Goal: Task Accomplishment & Management: Manage account settings

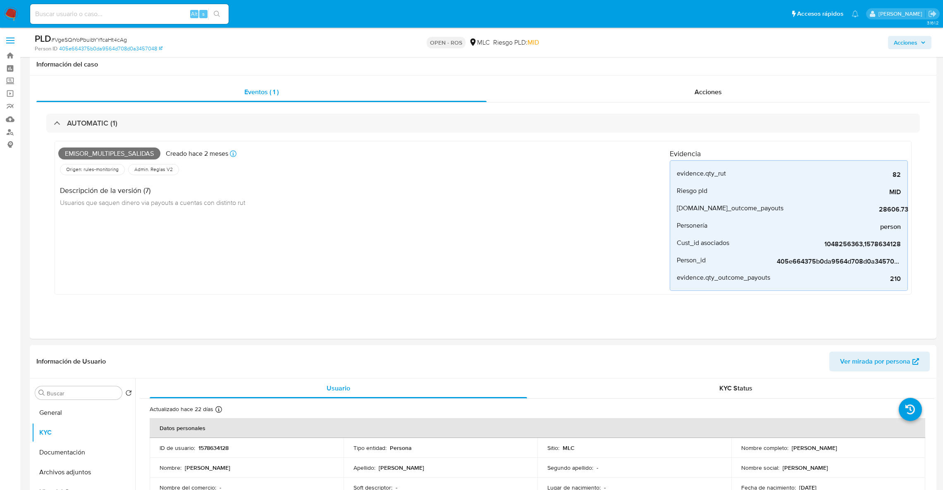
select select "10"
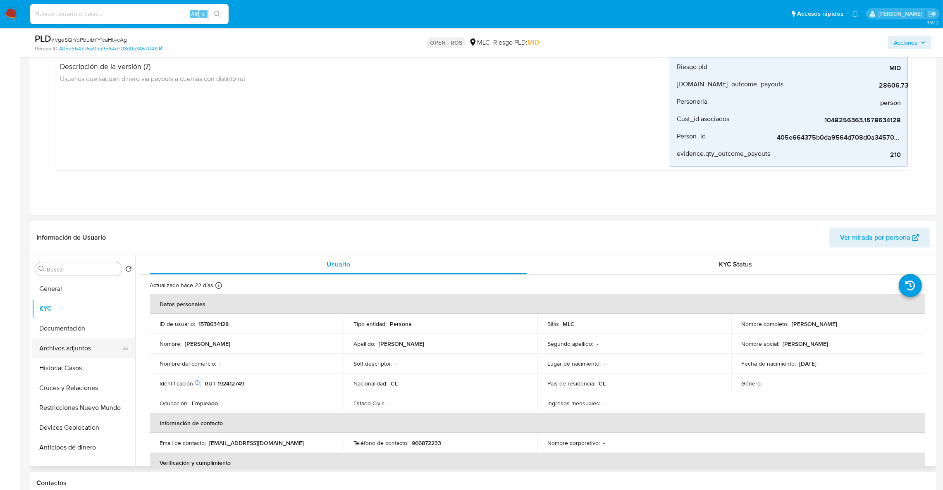
scroll to position [124, 0]
click at [66, 374] on button "Historial Casos" at bounding box center [80, 368] width 97 height 20
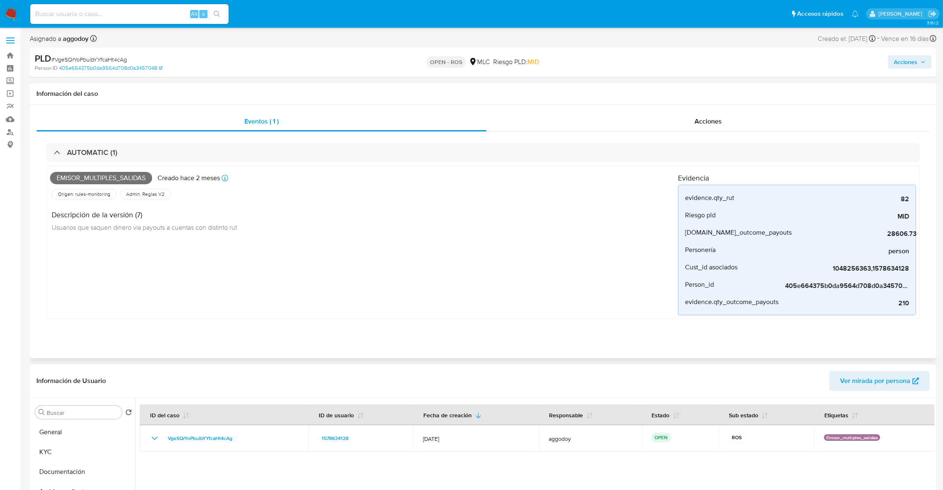
scroll to position [62, 0]
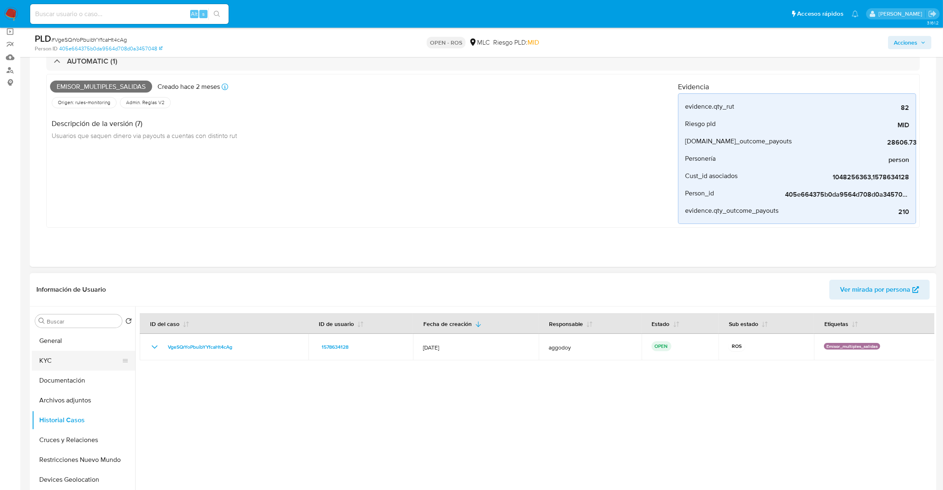
click at [91, 359] on button "KYC" at bounding box center [80, 361] width 97 height 20
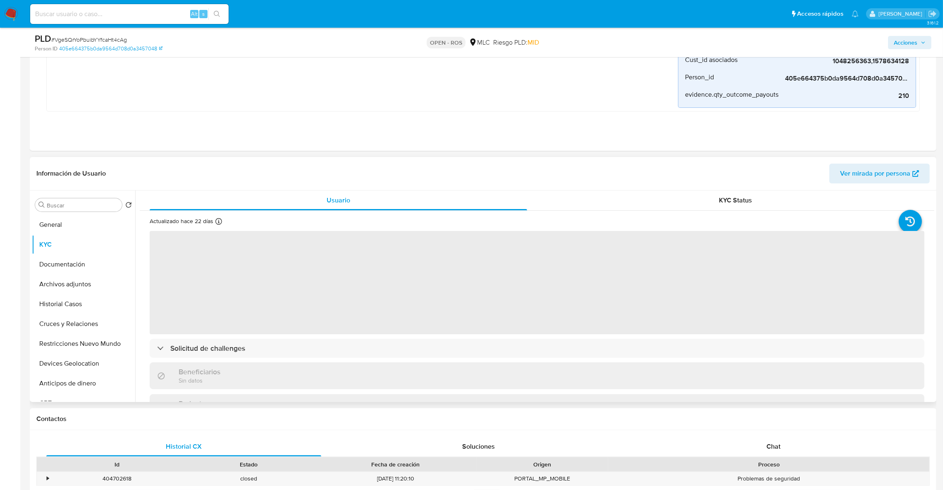
scroll to position [186, 0]
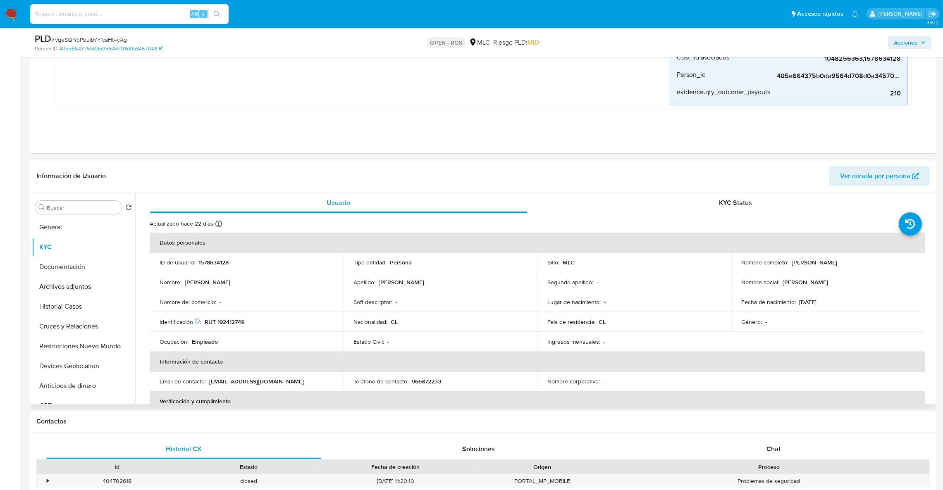
drag, startPoint x: 789, startPoint y: 266, endPoint x: 823, endPoint y: 271, distance: 34.3
click at [823, 271] on td "Nombre completo : Alexis Venegas" at bounding box center [828, 263] width 194 height 20
copy div "Alexis Venegas"
click at [270, 385] on p "bryantroncoso9601@gmail.com" at bounding box center [256, 381] width 95 height 7
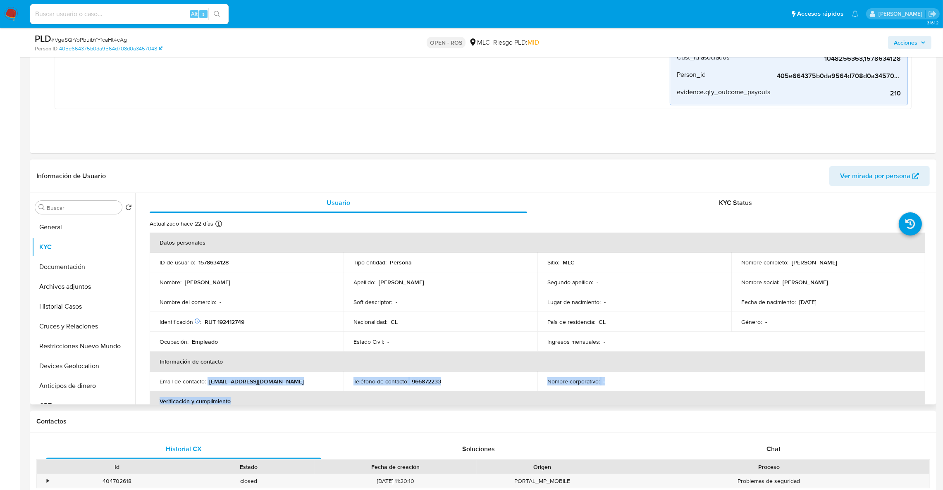
scroll to position [3, 0]
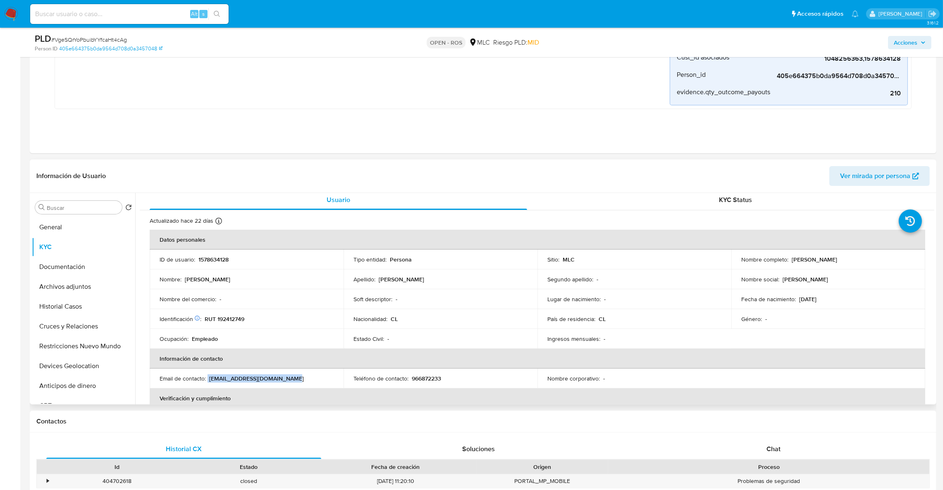
drag, startPoint x: 208, startPoint y: 383, endPoint x: 307, endPoint y: 380, distance: 99.3
click at [307, 380] on div "Email de contacto : bryantroncoso9601@gmail.com" at bounding box center [247, 378] width 174 height 7
copy div "bryantroncoso9601@gmail.com"
click at [234, 314] on td "Identificación Nº de serie: 526779484 : RUT 192412749" at bounding box center [247, 319] width 194 height 20
drag, startPoint x: 234, startPoint y: 314, endPoint x: 234, endPoint y: 320, distance: 5.8
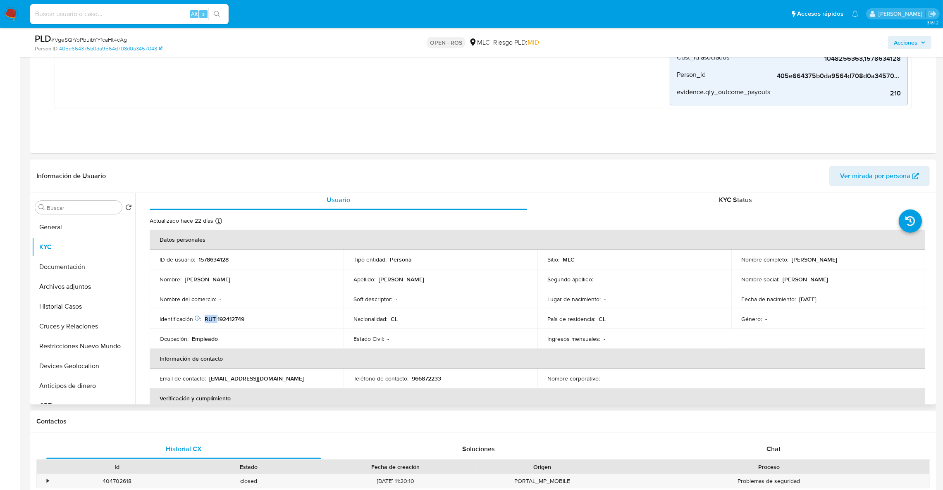
click at [234, 315] on td "Identificación Nº de serie: 526779484 : RUT 192412749" at bounding box center [247, 319] width 194 height 20
click at [234, 320] on p "RUT 192412749" at bounding box center [225, 318] width 40 height 7
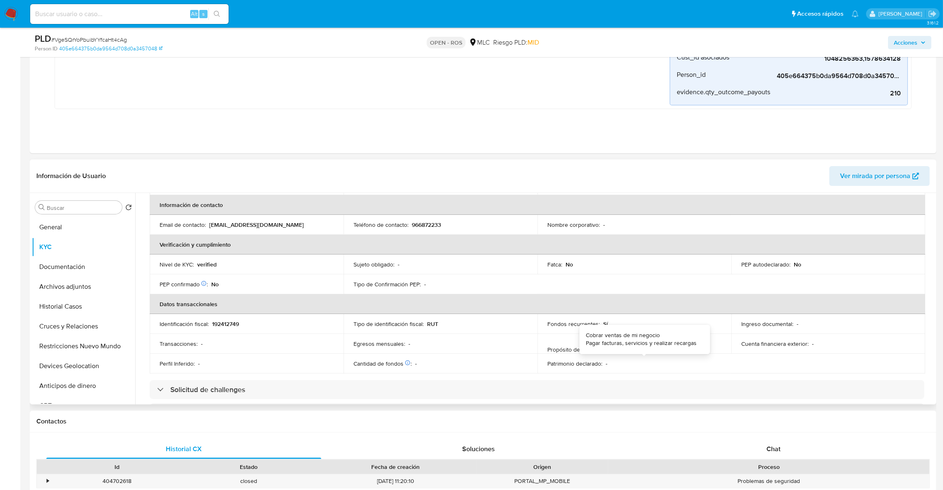
scroll to position [138, 0]
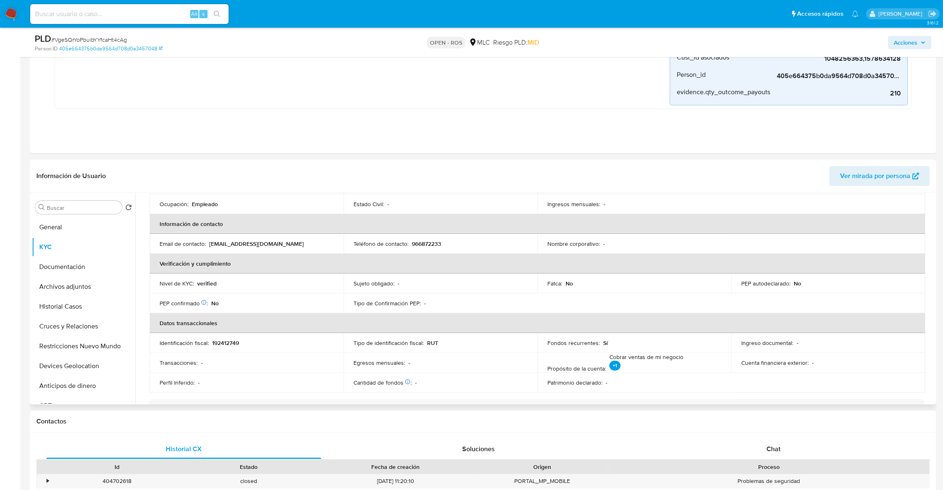
click at [419, 246] on p "966872233" at bounding box center [426, 243] width 29 height 7
copy p "966872233"
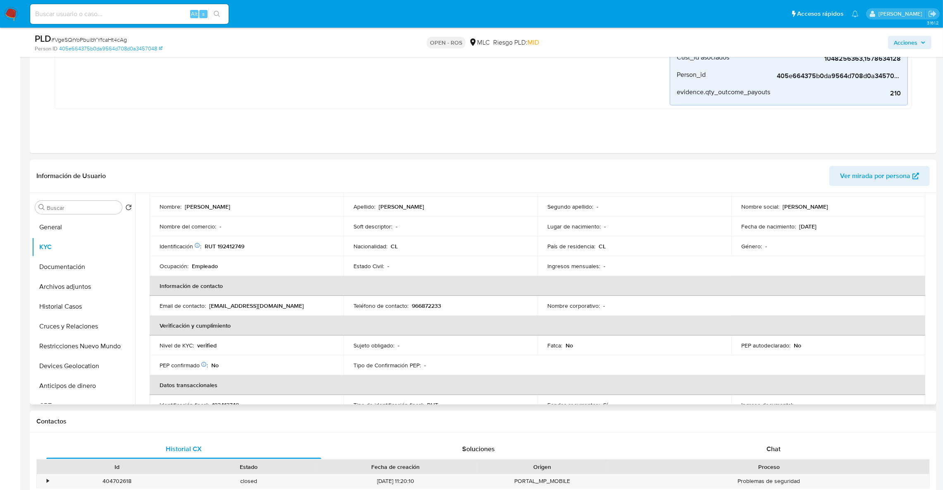
scroll to position [14, 0]
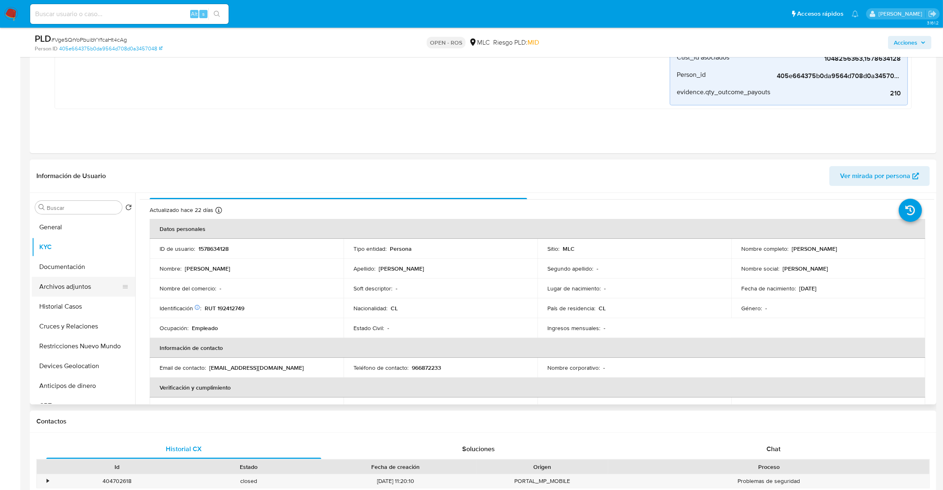
click at [77, 292] on button "Archivos adjuntos" at bounding box center [80, 287] width 97 height 20
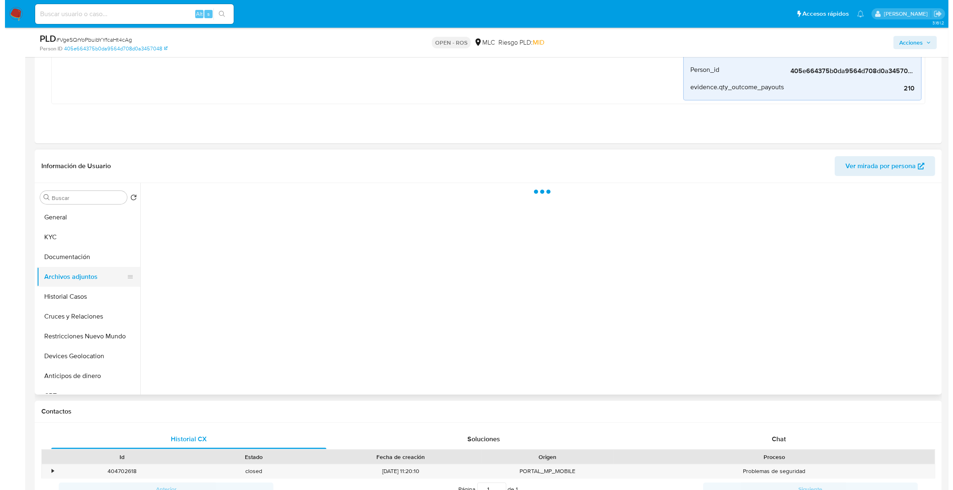
scroll to position [0, 0]
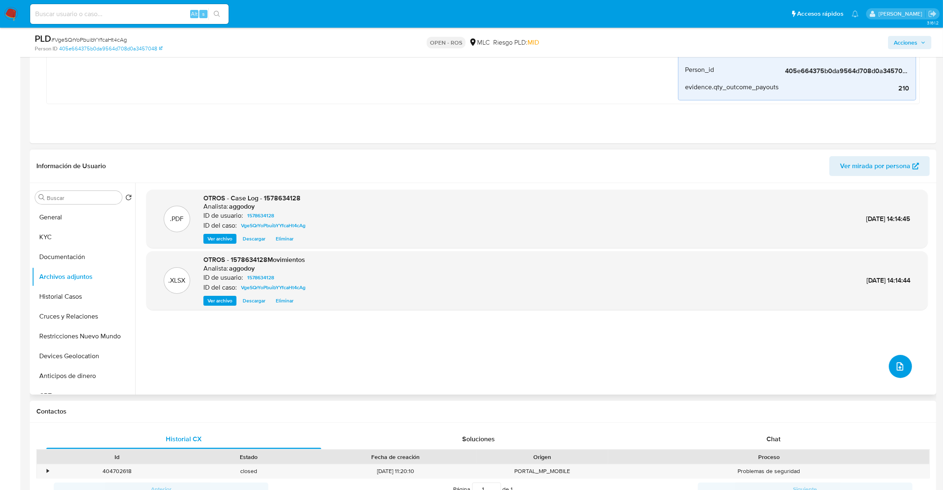
click at [895, 371] on span "upload-file" at bounding box center [900, 367] width 10 height 10
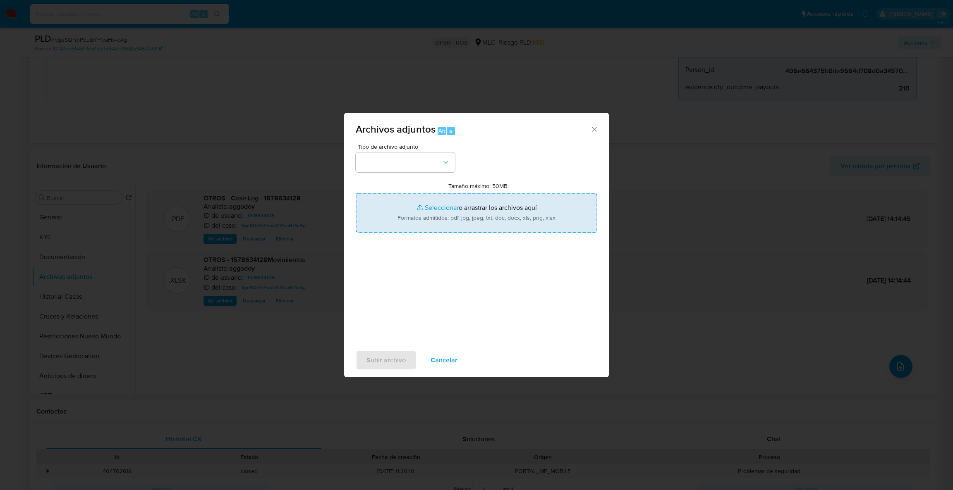
click at [504, 215] on input "Tamaño máximo: 50MB Seleccionar archivos" at bounding box center [476, 213] width 241 height 40
type input "C:\fakepath\UAF #1310.pdf"
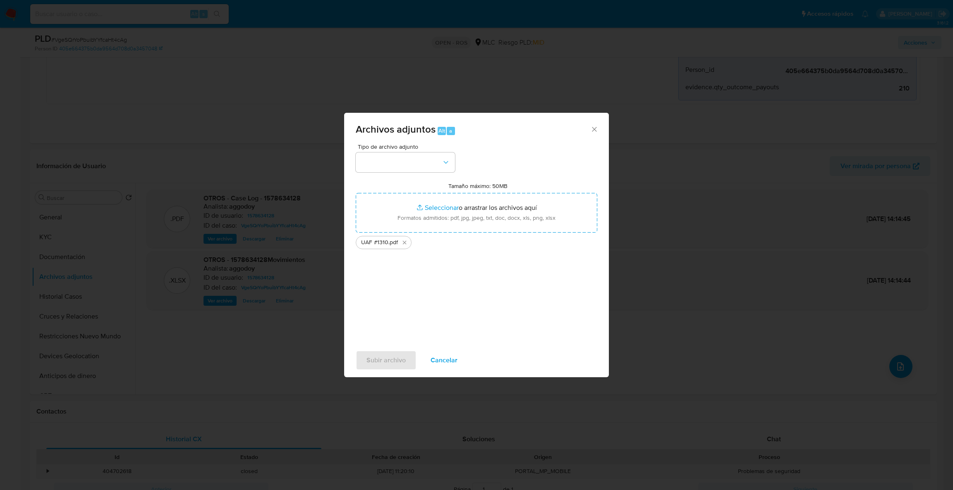
click at [378, 176] on div "Tipo de archivo adjunto Tamaño máximo: 50MB Seleccionar archivos Seleccionar o …" at bounding box center [476, 241] width 241 height 195
click at [382, 167] on button "button" at bounding box center [405, 163] width 99 height 20
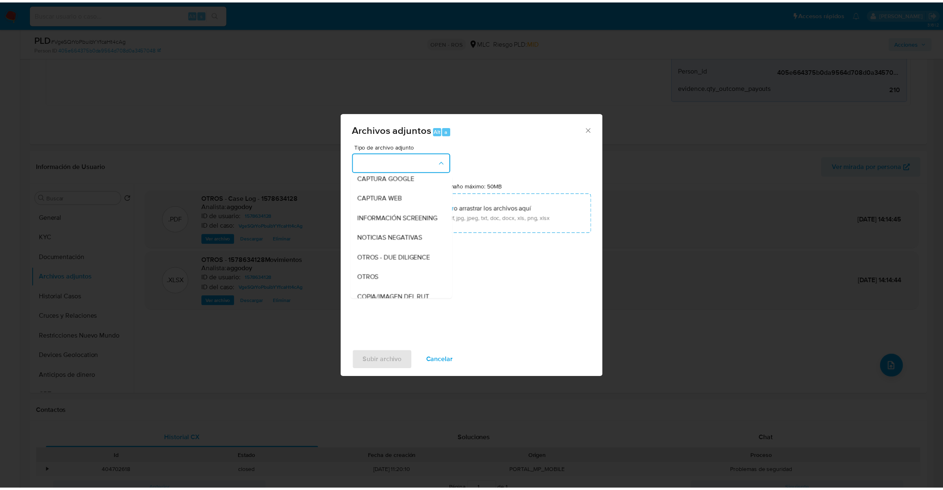
scroll to position [58, 0]
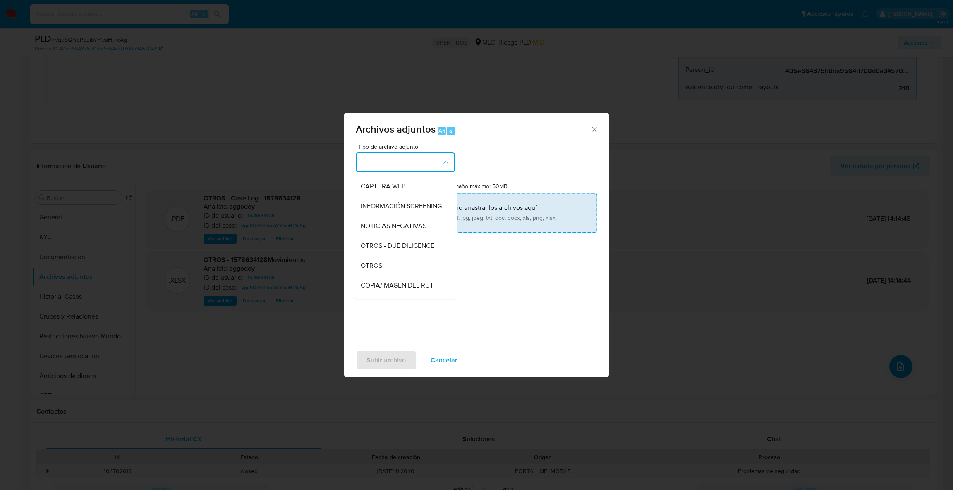
drag, startPoint x: 392, startPoint y: 275, endPoint x: 401, endPoint y: 210, distance: 65.0
click at [392, 272] on div "OTROS" at bounding box center [403, 266] width 84 height 20
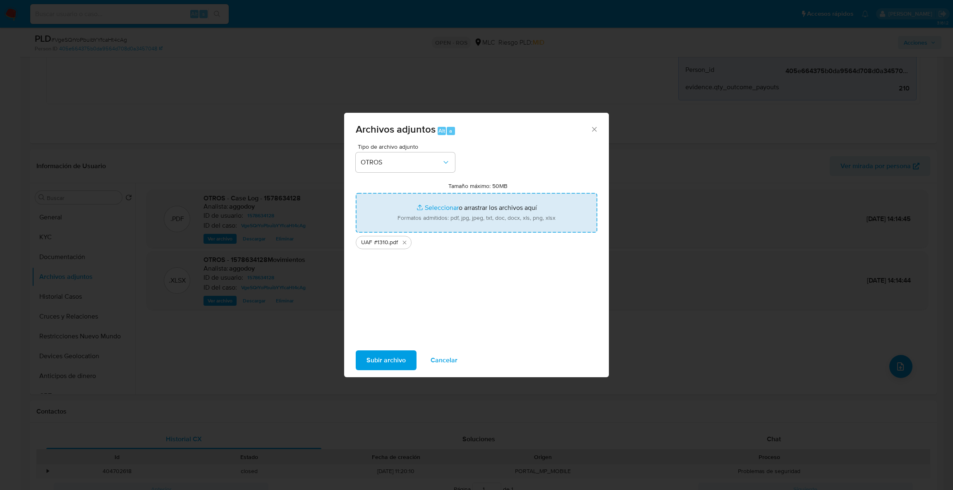
click at [401, 208] on input "Tamaño máximo: 50MB Seleccionar archivos" at bounding box center [476, 213] width 241 height 40
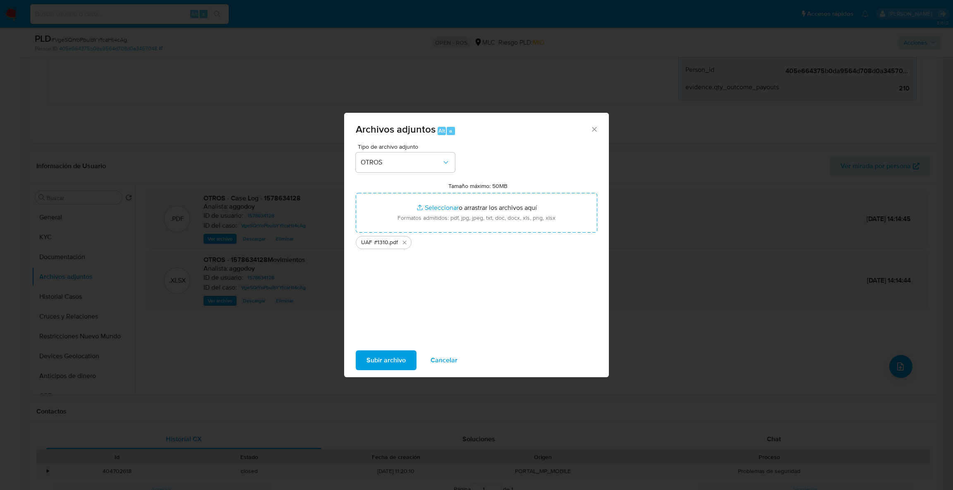
click at [386, 363] on span "Subir archivo" at bounding box center [385, 360] width 39 height 18
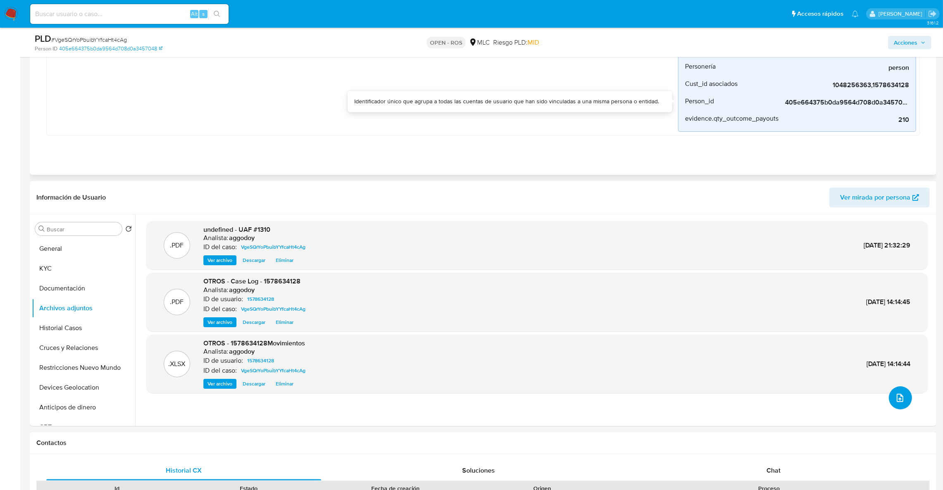
scroll to position [124, 0]
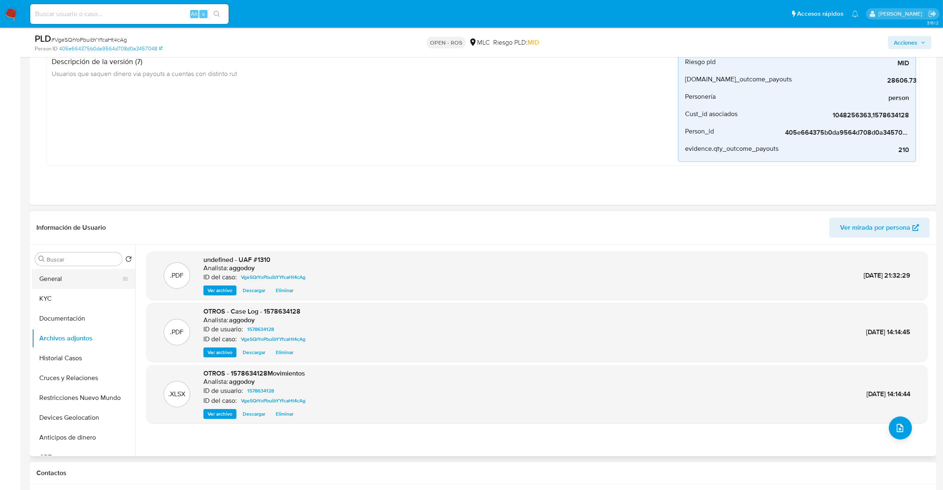
click at [53, 277] on button "General" at bounding box center [80, 279] width 97 height 20
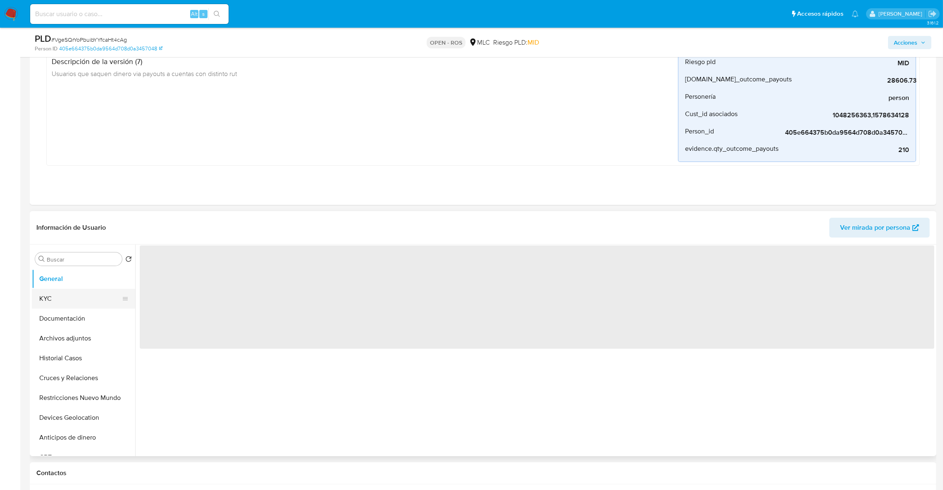
click at [37, 300] on button "KYC" at bounding box center [80, 299] width 97 height 20
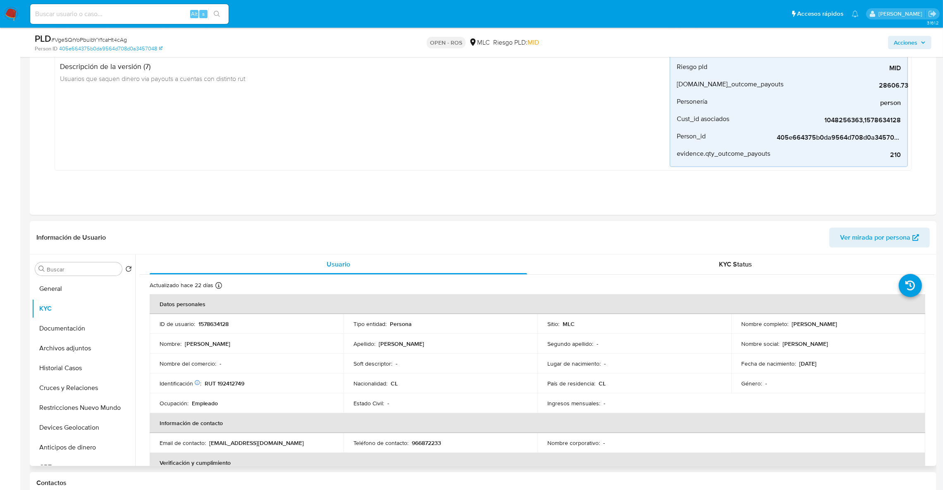
drag, startPoint x: 786, startPoint y: 326, endPoint x: 833, endPoint y: 326, distance: 47.1
click at [833, 326] on div "Nombre completo : Alexis Venegas" at bounding box center [828, 323] width 174 height 7
click at [839, 325] on div "Nombre completo : Alexis Venegas" at bounding box center [828, 323] width 174 height 7
drag, startPoint x: 839, startPoint y: 325, endPoint x: 788, endPoint y: 325, distance: 50.9
click at [788, 325] on div "Nombre completo : Alexis Venegas" at bounding box center [828, 323] width 174 height 7
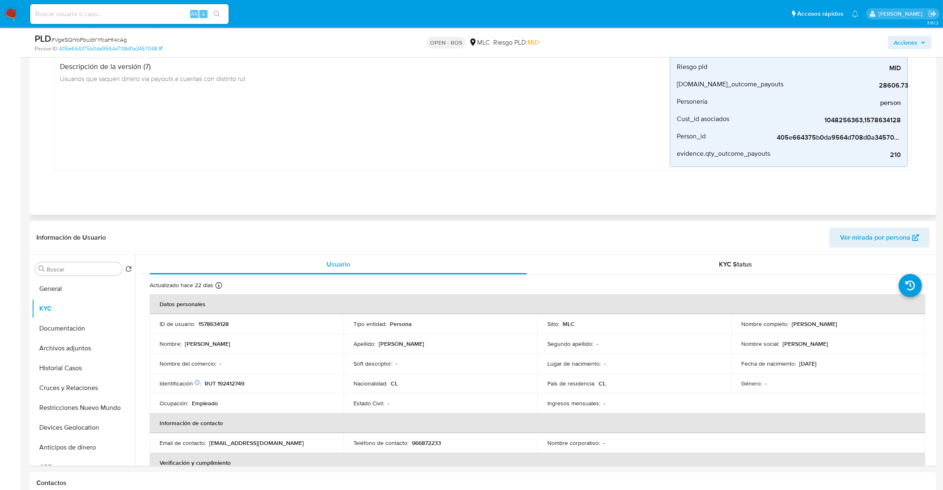
copy p "Alexis Venegas"
click at [233, 392] on td "Identificación Nº de serie: 526779484 : RUT 192412749" at bounding box center [247, 384] width 194 height 20
click at [233, 386] on p "RUT 192412749" at bounding box center [225, 383] width 40 height 7
copy p "192412749"
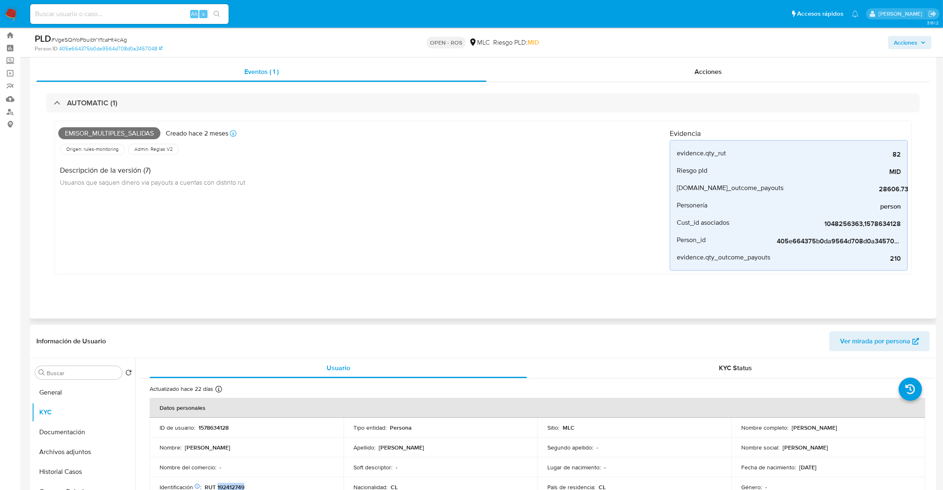
scroll to position [0, 0]
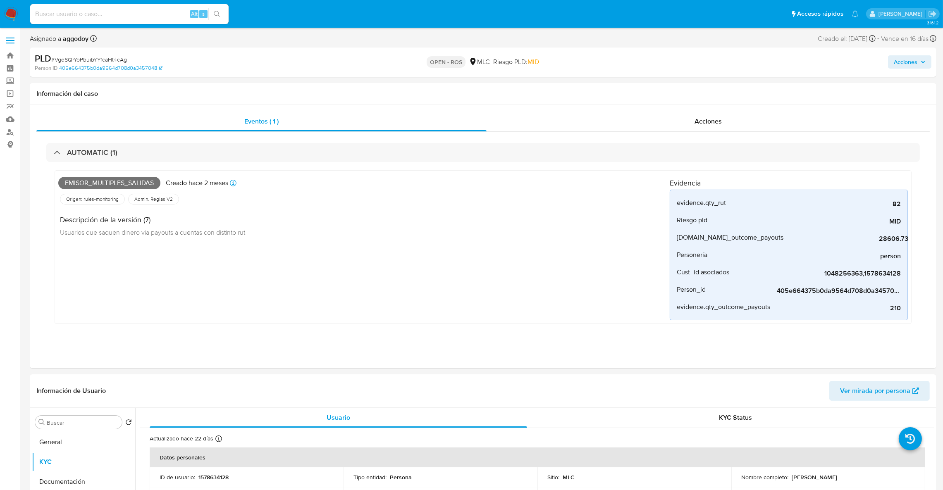
drag, startPoint x: 910, startPoint y: 78, endPoint x: 910, endPoint y: 74, distance: 4.2
click at [912, 64] on span "Acciones" at bounding box center [906, 61] width 24 height 13
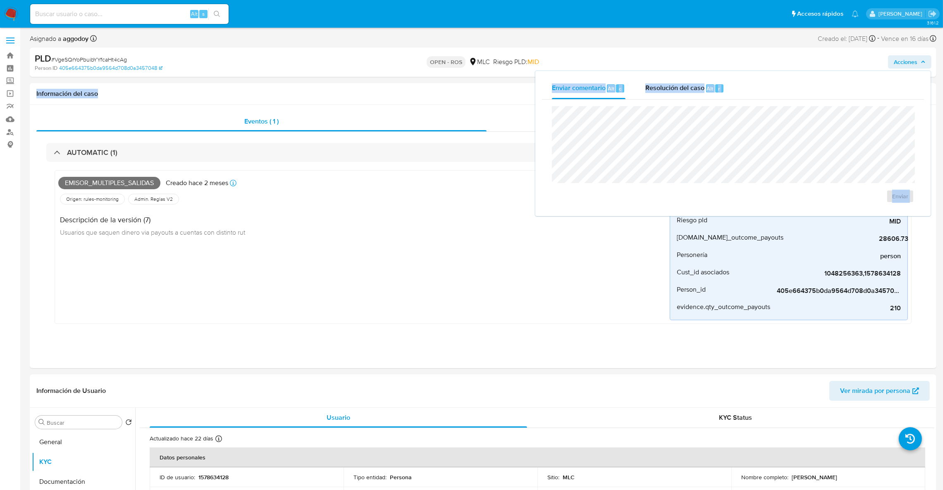
click at [899, 60] on span "Acciones" at bounding box center [906, 61] width 24 height 13
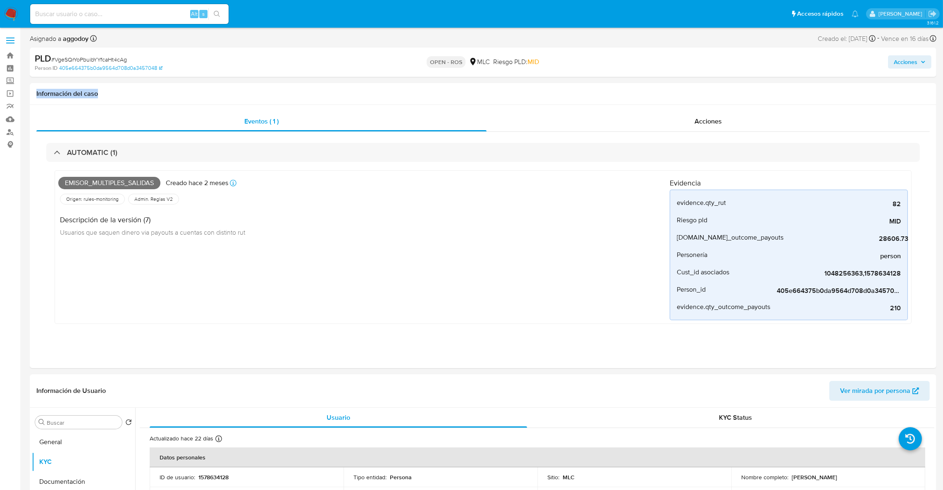
click at [895, 60] on span "Acciones" at bounding box center [906, 61] width 24 height 13
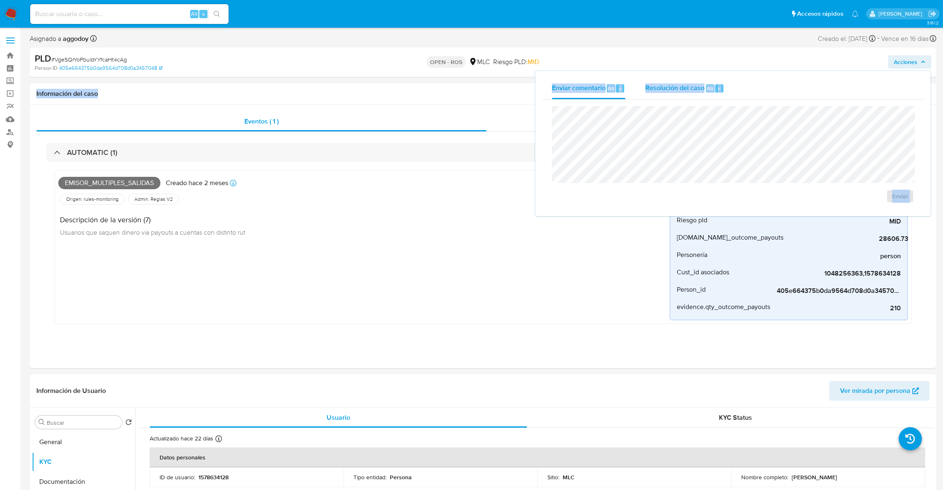
click at [709, 91] on span "Alt" at bounding box center [710, 89] width 7 height 8
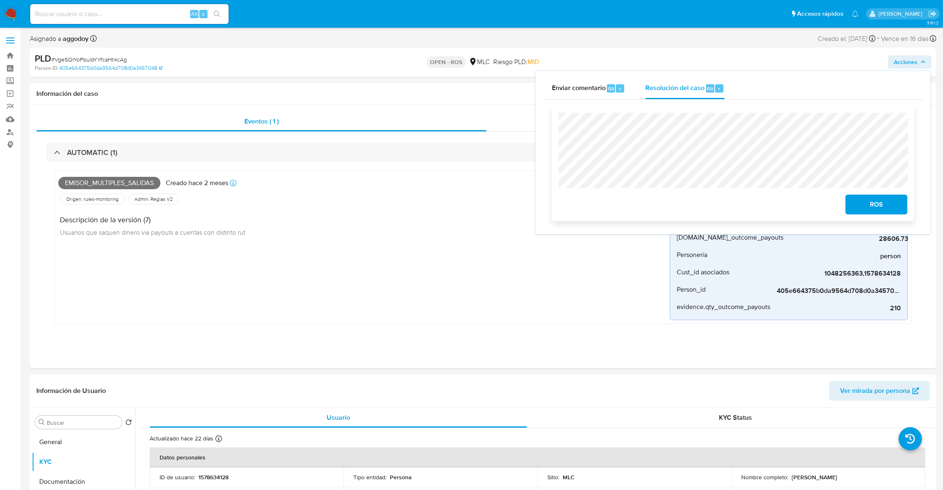
click at [883, 220] on div "ROS" at bounding box center [733, 163] width 362 height 115
click at [881, 210] on span "ROS" at bounding box center [876, 205] width 41 height 18
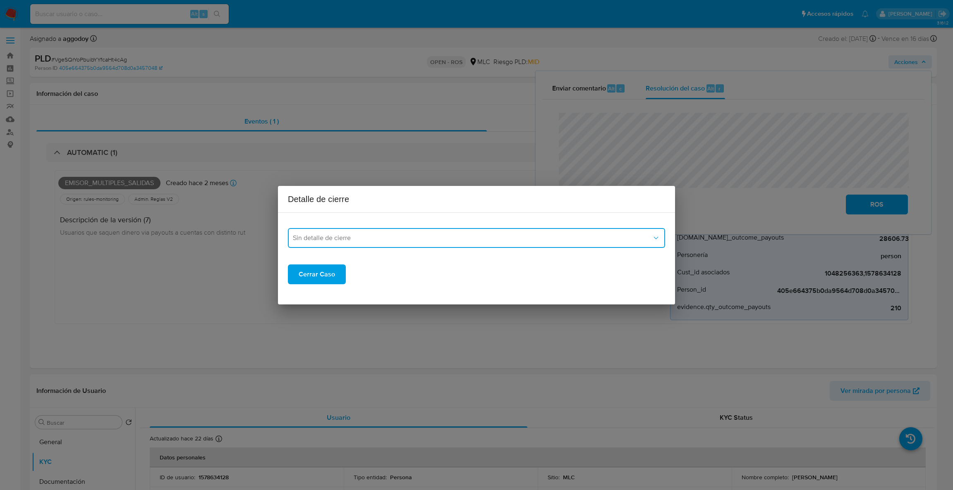
click at [425, 240] on span "Sin detalle de cierre" at bounding box center [472, 238] width 359 height 8
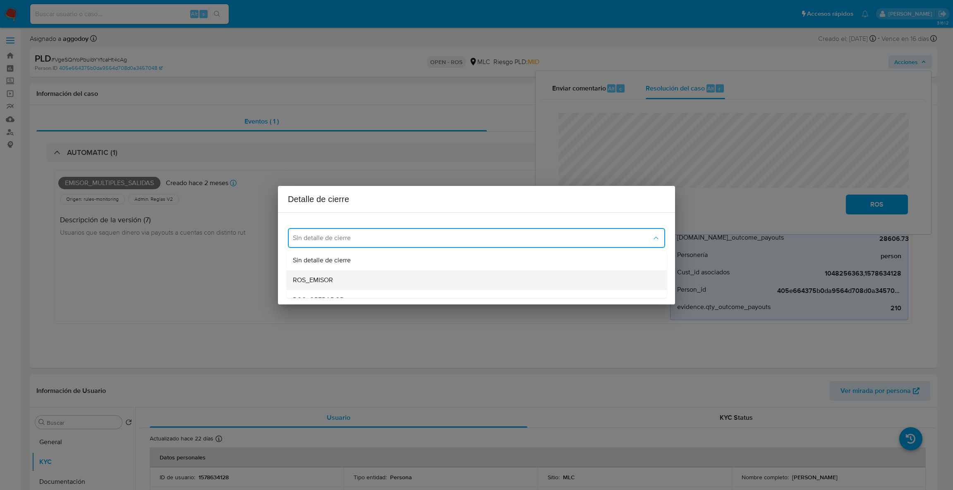
click at [301, 274] on div "ROS_EMISOR" at bounding box center [476, 280] width 367 height 20
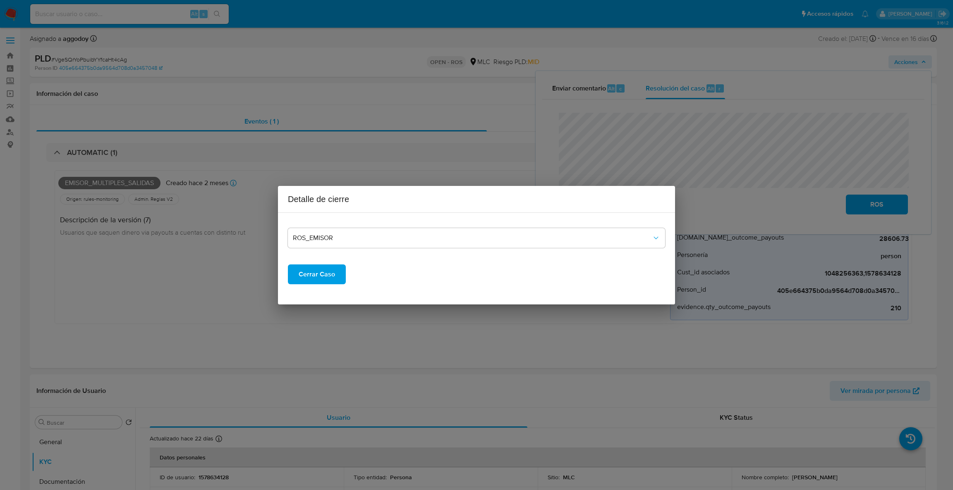
click at [301, 275] on span "Cerrar Caso" at bounding box center [317, 274] width 36 height 18
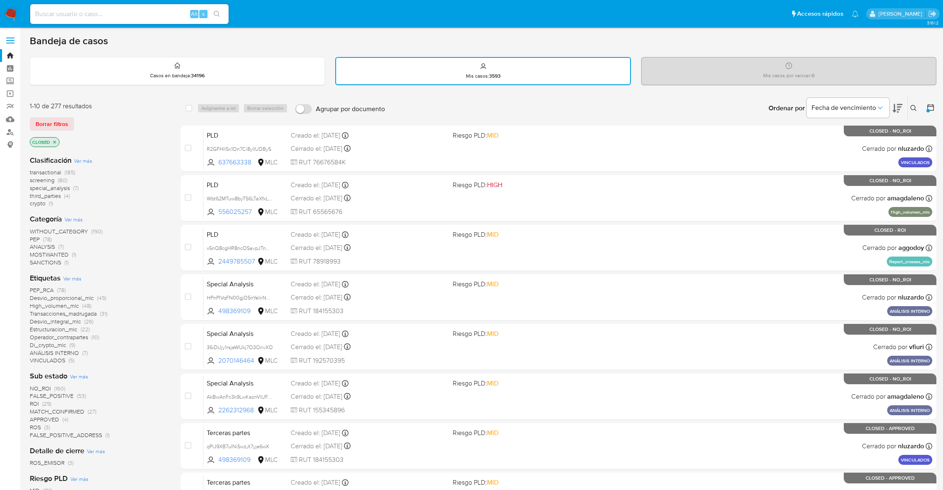
scroll to position [186, 0]
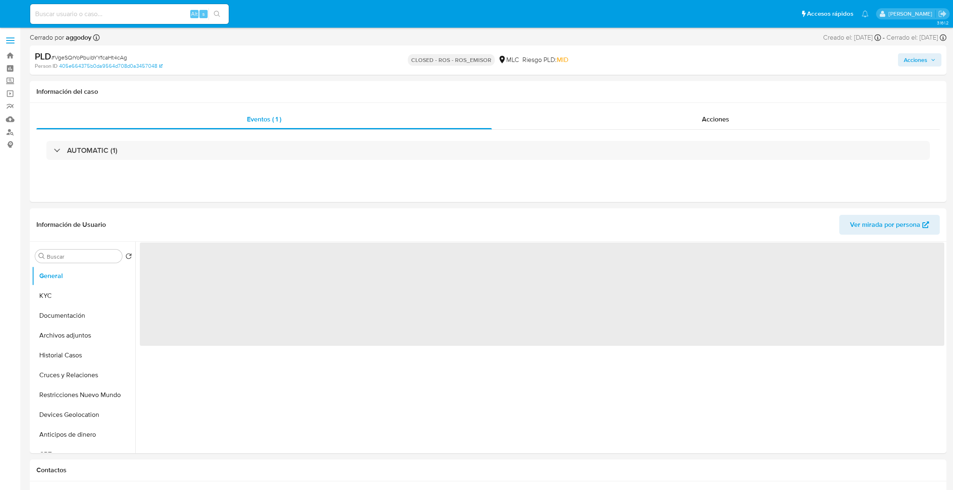
select select "10"
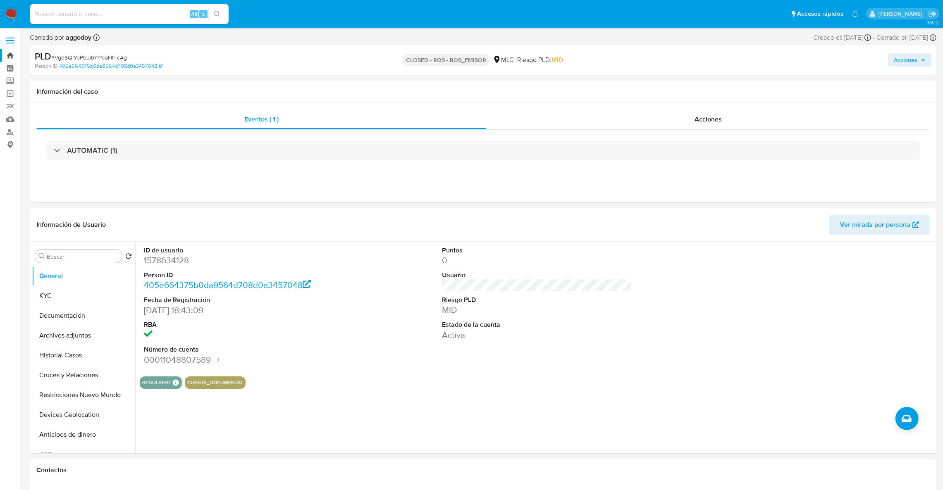
click at [14, 58] on link "Bandeja" at bounding box center [49, 55] width 98 height 13
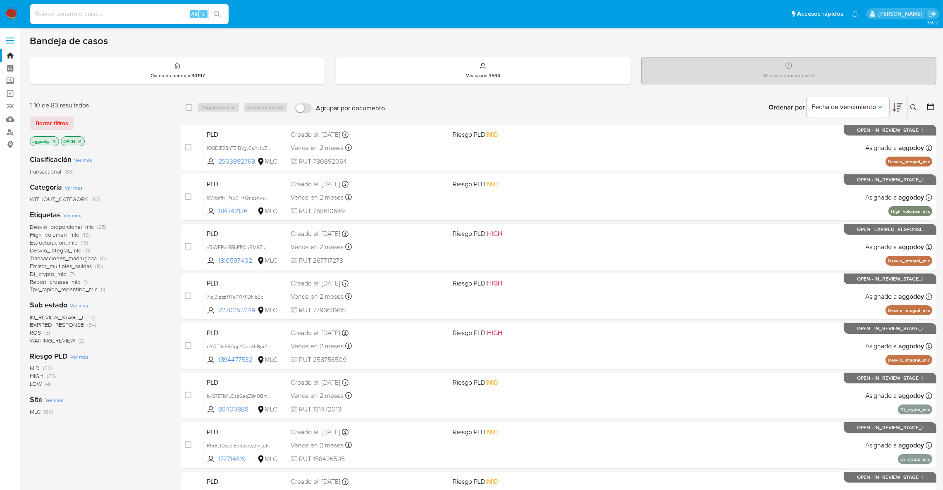
click at [71, 344] on span "WAITING_REVIEW" at bounding box center [52, 341] width 45 height 8
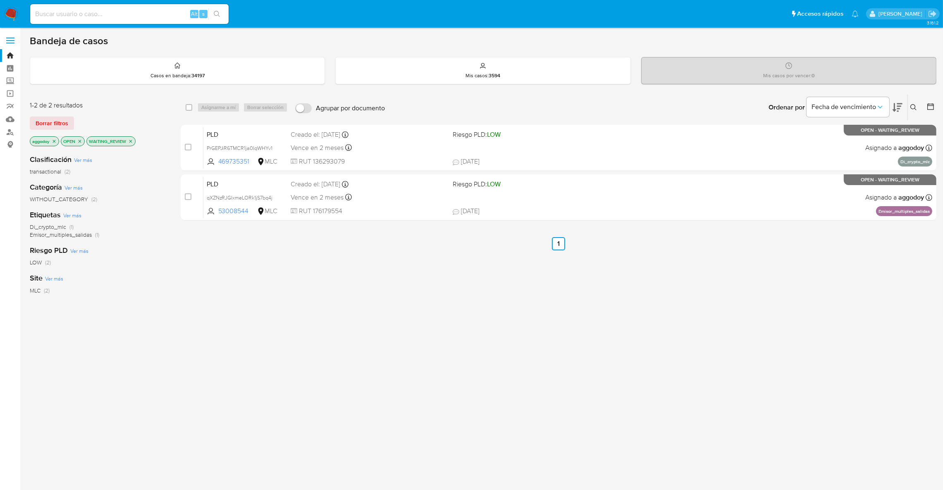
click at [134, 141] on p "WAITING_REVIEW" at bounding box center [111, 141] width 48 height 9
click at [133, 140] on icon "close-filter" at bounding box center [130, 141] width 5 height 5
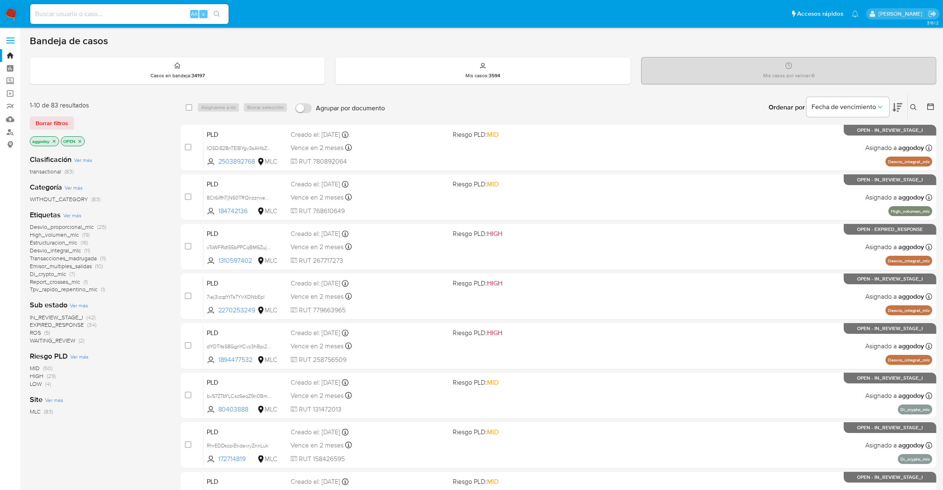
click at [43, 332] on span "ROS (5)" at bounding box center [40, 333] width 20 height 8
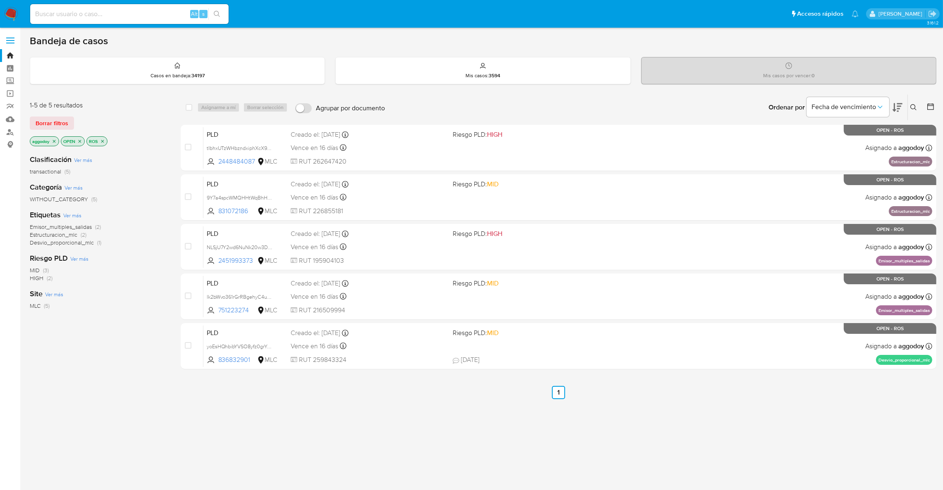
click at [106, 144] on p "ROS" at bounding box center [97, 141] width 20 height 9
click at [104, 143] on icon "close-filter" at bounding box center [102, 141] width 5 height 5
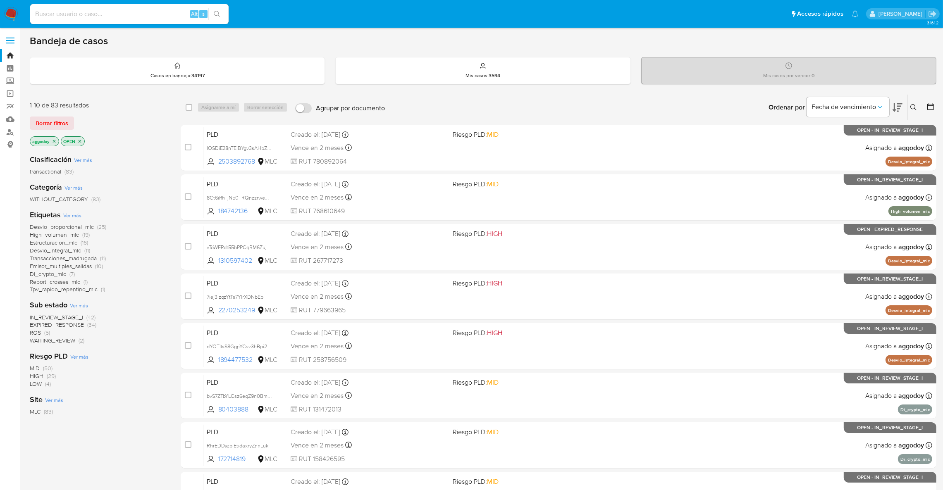
click at [53, 139] on icon "close-filter" at bounding box center [54, 141] width 5 height 5
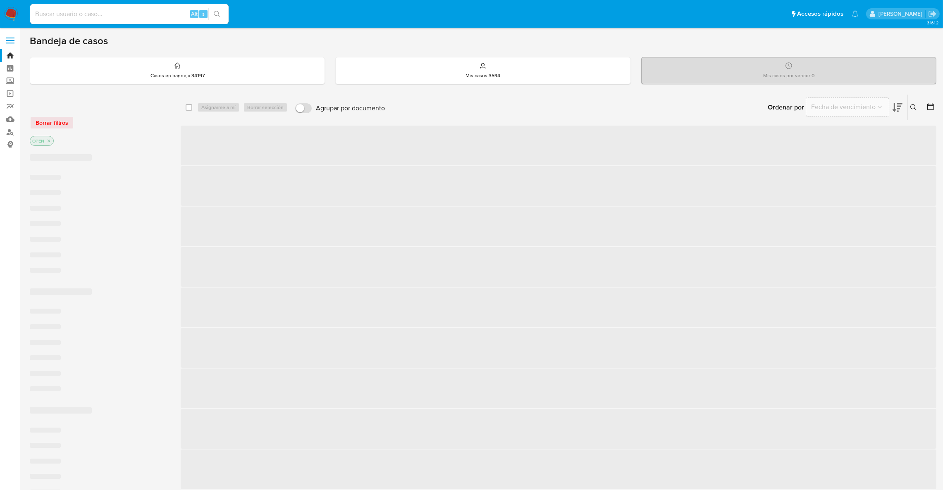
click at [53, 139] on div "OPEN" at bounding box center [42, 141] width 24 height 10
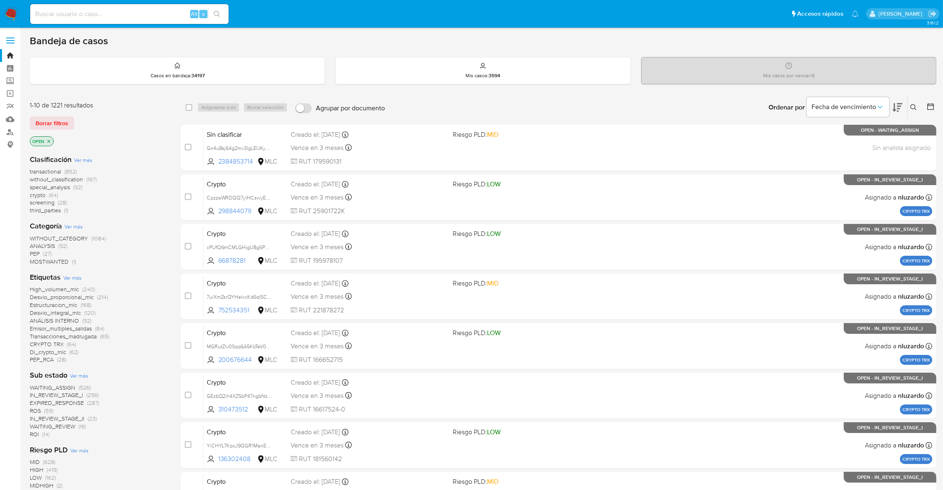
click at [43, 437] on span "(14)" at bounding box center [45, 434] width 7 height 8
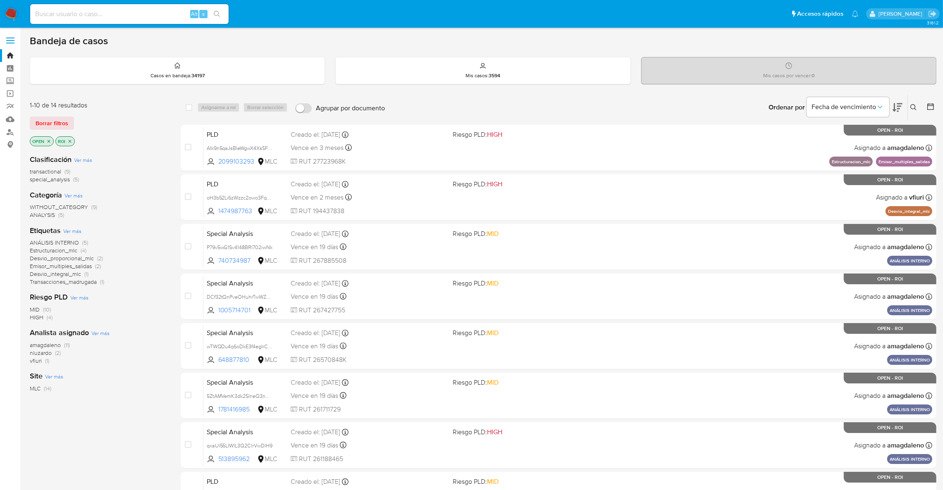
click at [69, 140] on icon "close-filter" at bounding box center [69, 141] width 5 height 5
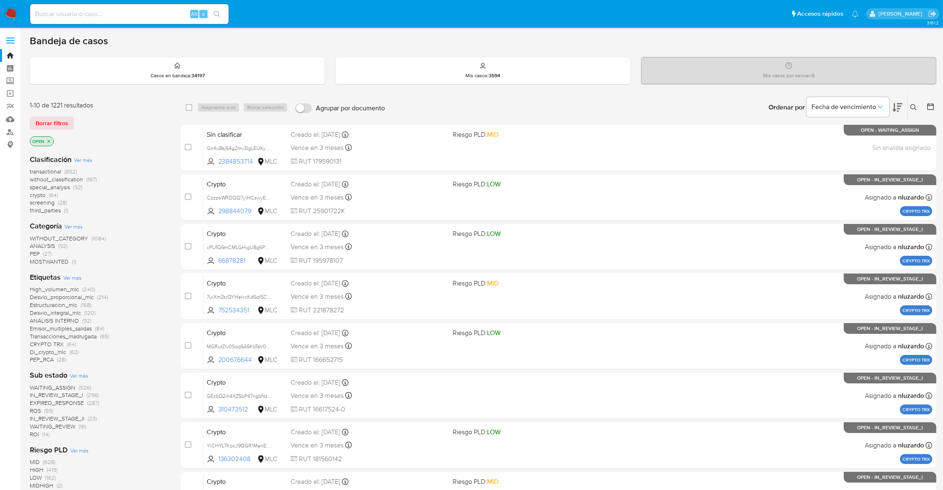
click at [53, 290] on span "High_volumen_mlc" at bounding box center [54, 289] width 49 height 8
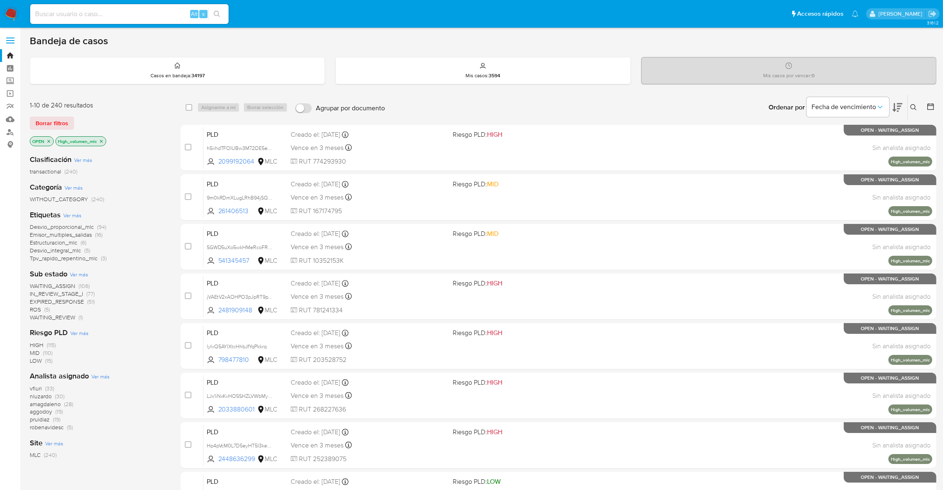
click at [896, 106] on icon at bounding box center [898, 108] width 10 height 10
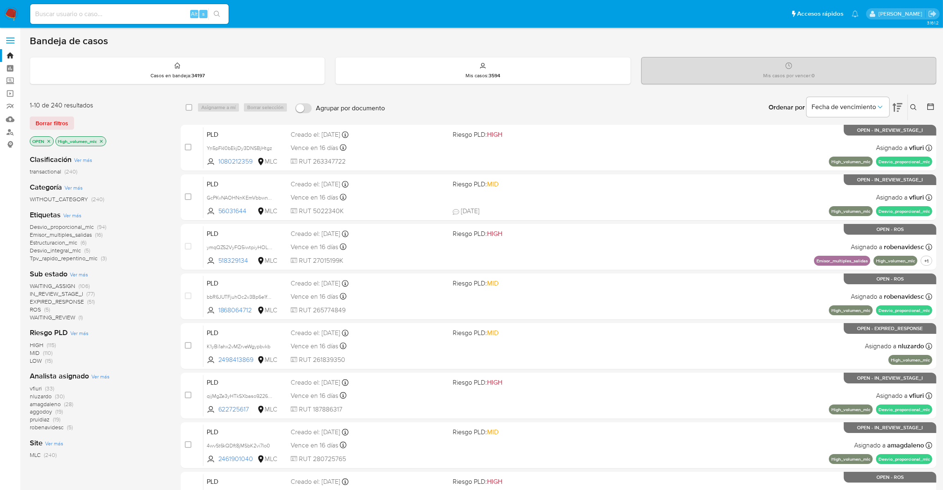
click at [43, 413] on span "aggodoy" at bounding box center [41, 412] width 22 height 8
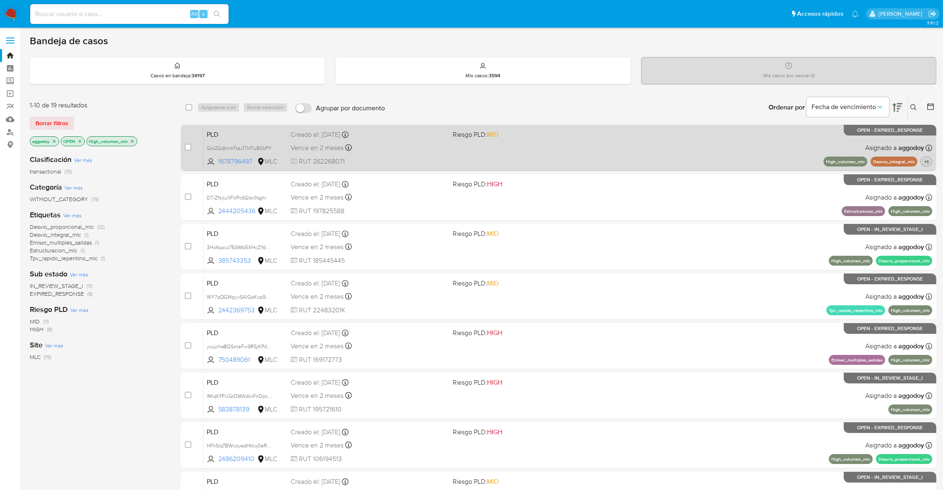
click at [927, 164] on span "+1" at bounding box center [926, 161] width 7 height 7
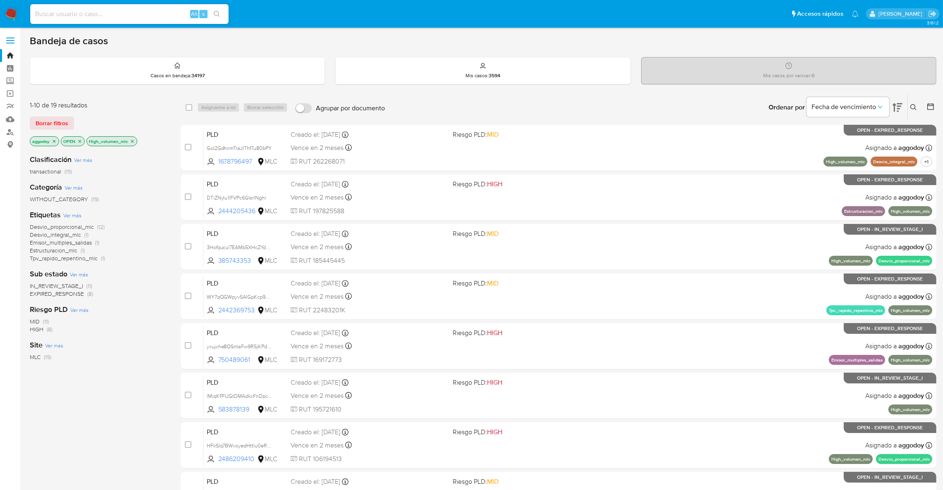
drag, startPoint x: 74, startPoint y: 287, endPoint x: 74, endPoint y: 294, distance: 7.0
click at [74, 294] on div "IN_REVIEW_STAGE_I (11) EXPIRED_RESPONSE (8)" at bounding box center [99, 290] width 138 height 16
click at [74, 294] on span "EXPIRED_RESPONSE" at bounding box center [57, 294] width 54 height 8
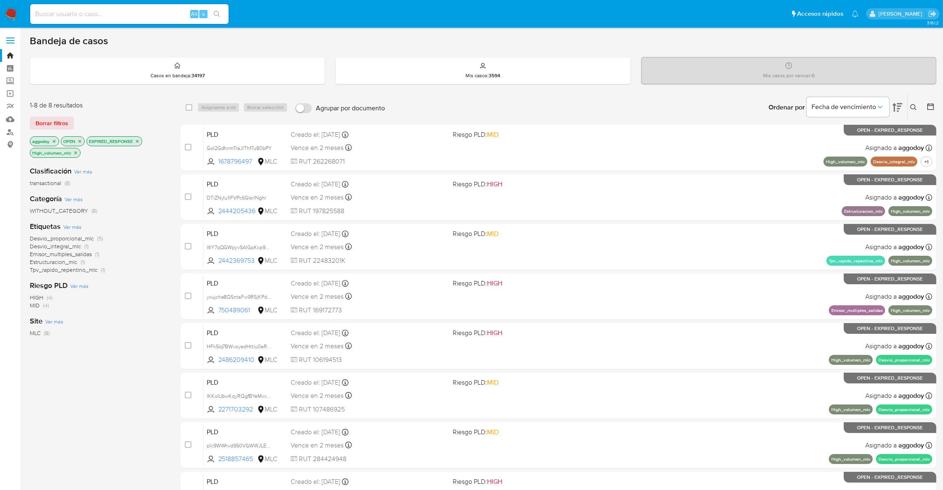
click at [135, 141] on icon "close-filter" at bounding box center [137, 141] width 5 height 5
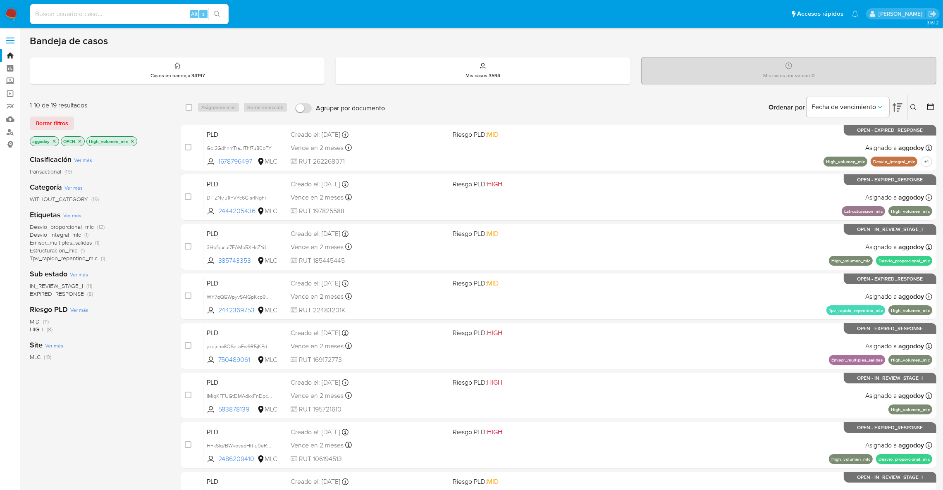
click at [131, 141] on p "High_volumen_mlc" at bounding box center [112, 141] width 50 height 9
click at [132, 139] on icon "close-filter" at bounding box center [132, 141] width 5 height 5
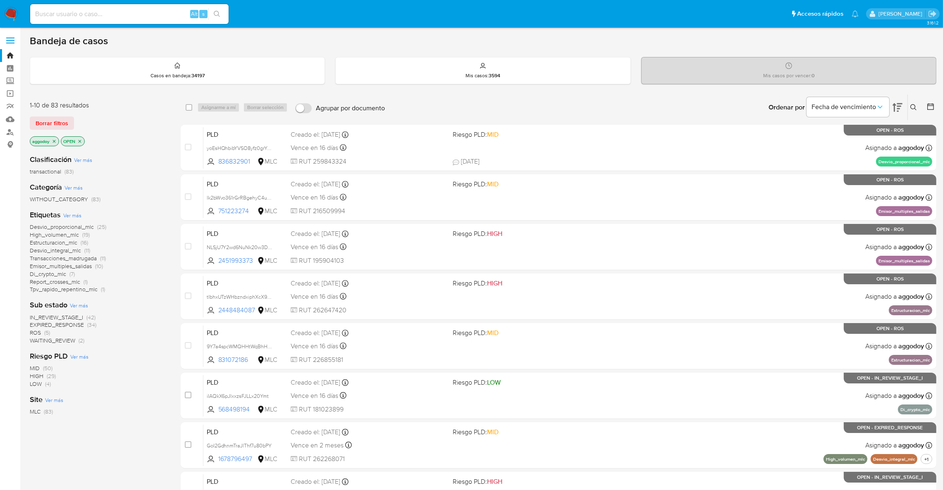
click at [74, 344] on span "WAITING_REVIEW" at bounding box center [52, 341] width 45 height 8
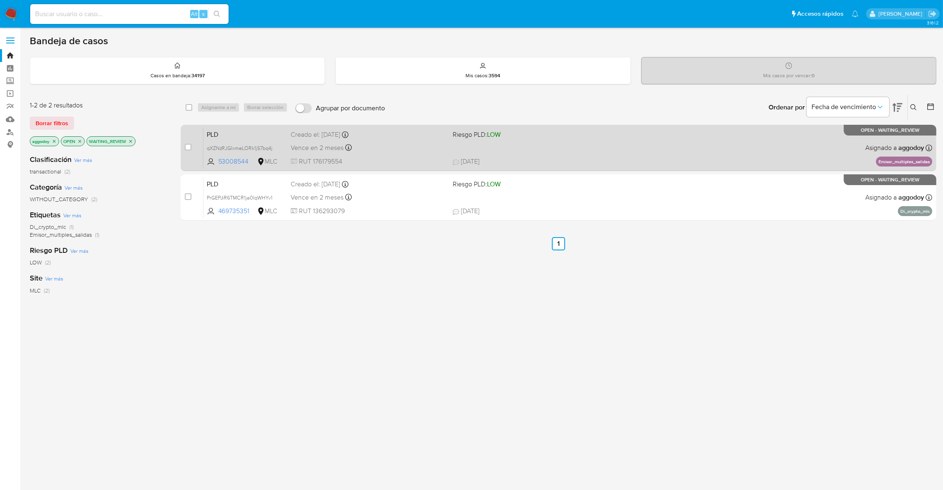
click at [441, 155] on div "PLD qXZNzRJGIxmeLORk1jS7bq4j 53008544 MLC Riesgo PLD: LOW Creado el: 12/08/2025…" at bounding box center [567, 148] width 729 height 42
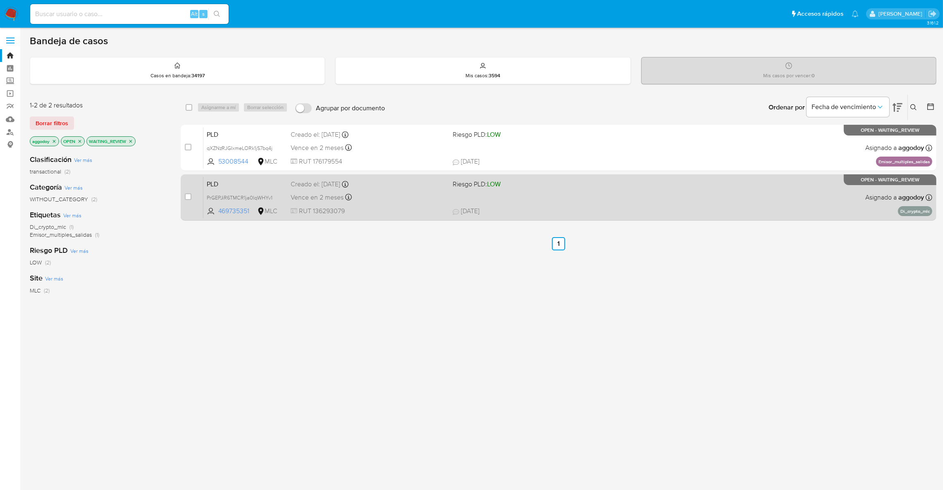
click at [342, 193] on span "Vence en 2 meses" at bounding box center [317, 197] width 53 height 9
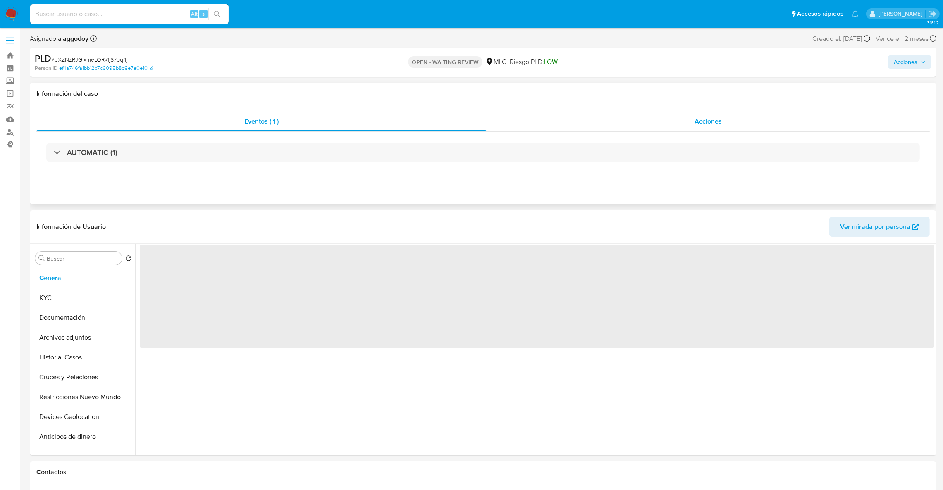
click at [613, 124] on div "Acciones" at bounding box center [708, 122] width 443 height 20
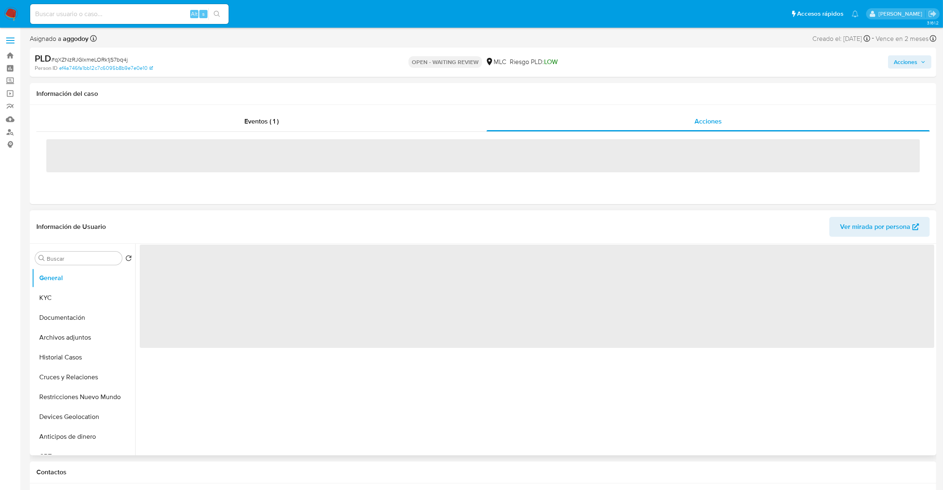
select select "10"
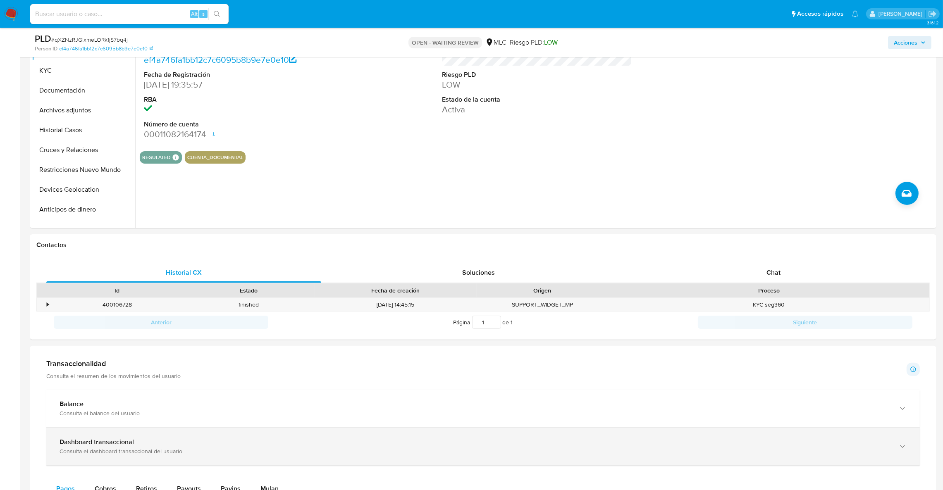
scroll to position [372, 0]
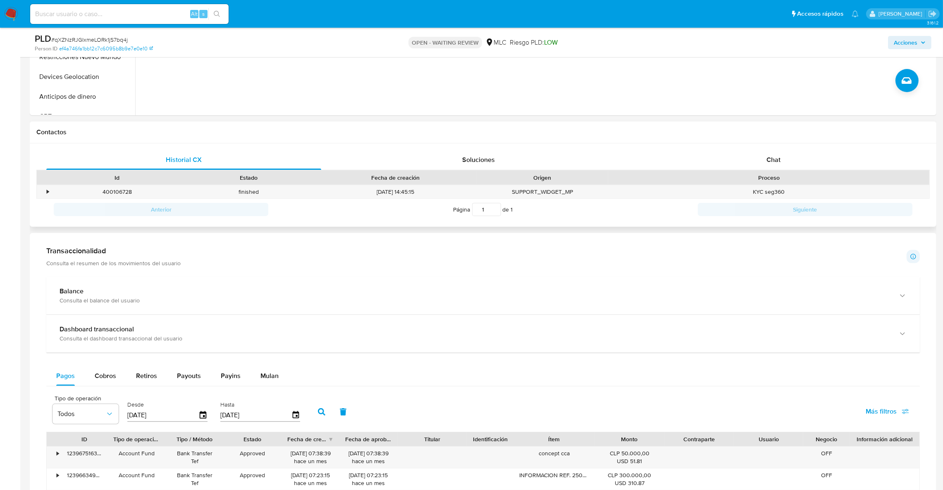
click at [748, 144] on div "Historial CX Soluciones Chat Id Estado Fecha de creación Origen Proceso • 40010…" at bounding box center [483, 185] width 907 height 84
click at [740, 157] on div "Chat" at bounding box center [773, 160] width 275 height 20
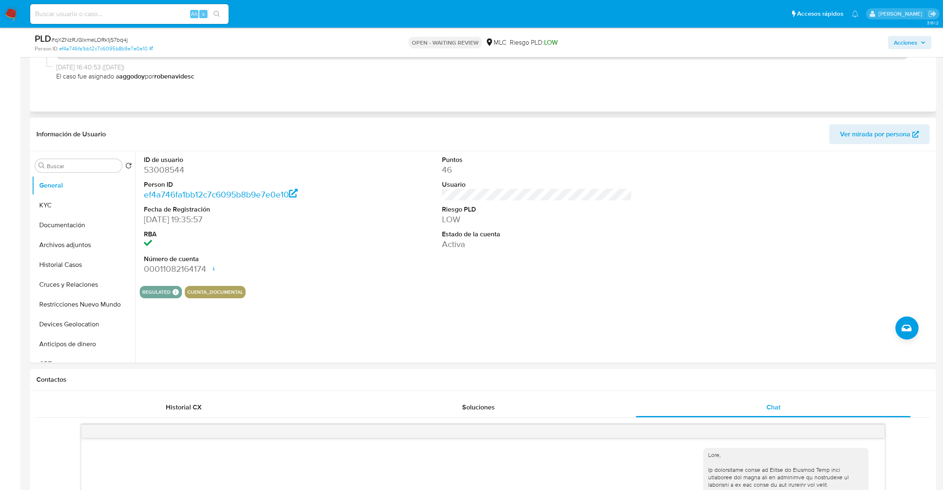
scroll to position [0, 0]
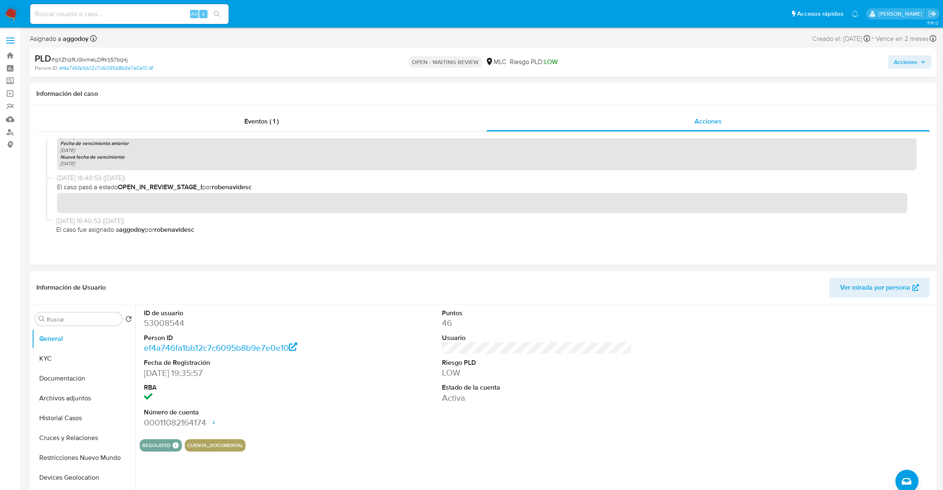
click at [165, 325] on dd "53008544" at bounding box center [239, 324] width 191 height 12
drag, startPoint x: 165, startPoint y: 325, endPoint x: 153, endPoint y: 322, distance: 11.9
click at [153, 322] on dd "53008544" at bounding box center [239, 324] width 191 height 12
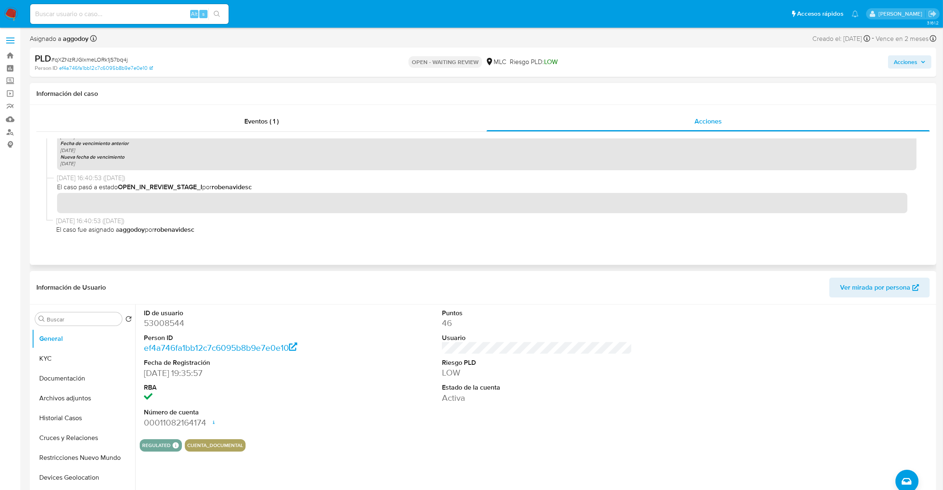
drag, startPoint x: 153, startPoint y: 322, endPoint x: 242, endPoint y: 151, distance: 192.5
click at [242, 151] on div "Fecha de respuesta vencida 21-08-2025 Fecha de vencimiento anterior 10-11-2025 …" at bounding box center [487, 147] width 860 height 47
click at [242, 152] on div "Fecha de respuesta vencida 21-08-2025 Fecha de vencimiento anterior 10-11-2025 …" at bounding box center [487, 147] width 860 height 47
click at [172, 325] on dd "53008544" at bounding box center [239, 324] width 191 height 12
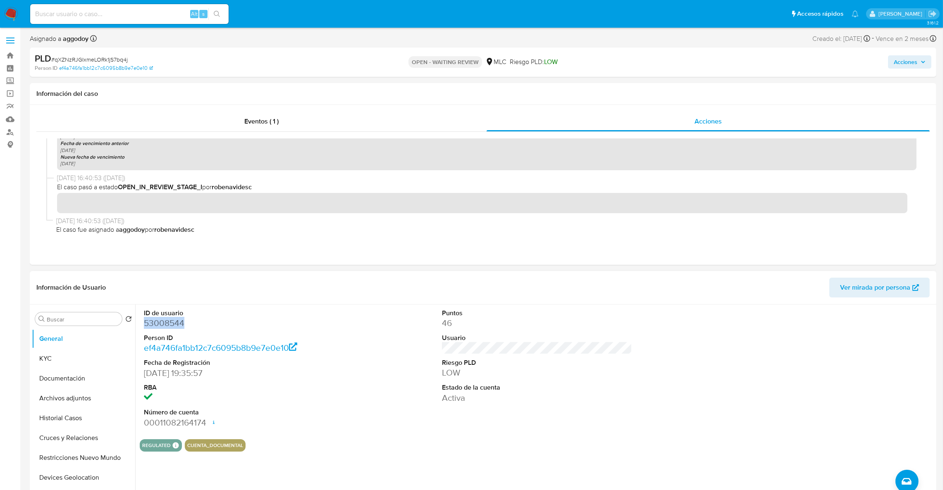
copy dd "53008544"
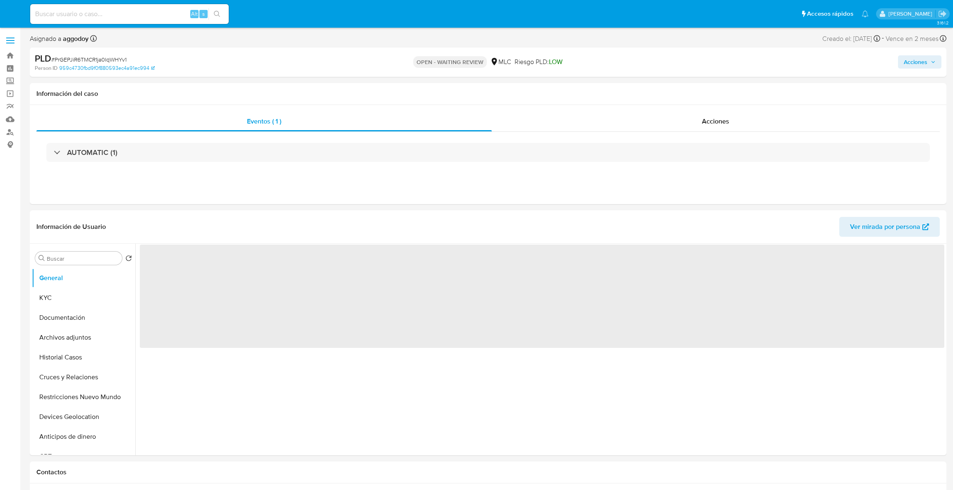
select select "10"
